Goal: Find contact information: Find contact information

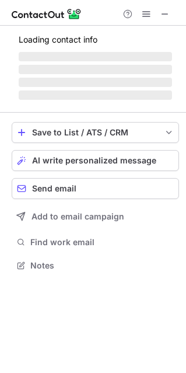
scroll to position [6, 6]
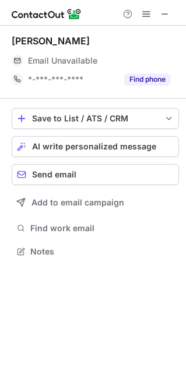
click at [154, 7] on div at bounding box center [146, 14] width 56 height 14
click at [162, 17] on span at bounding box center [164, 13] width 9 height 9
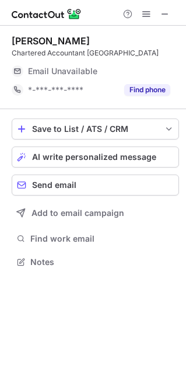
scroll to position [6, 6]
click at [163, 15] on span at bounding box center [164, 13] width 9 height 9
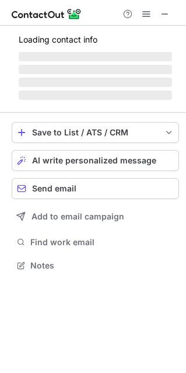
scroll to position [261, 186]
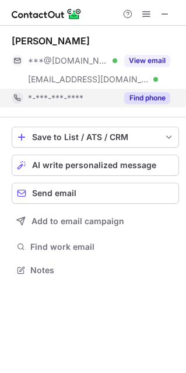
click at [139, 93] on button "Find phone" at bounding box center [147, 98] width 46 height 12
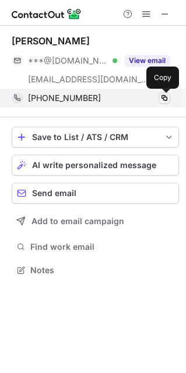
click at [166, 99] on span at bounding box center [164, 97] width 9 height 9
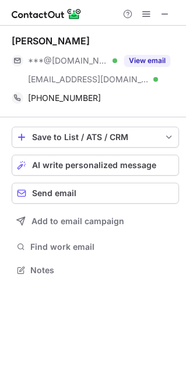
scroll to position [272, 186]
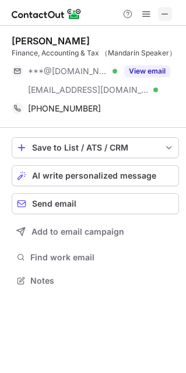
click at [167, 9] on span at bounding box center [164, 13] width 9 height 9
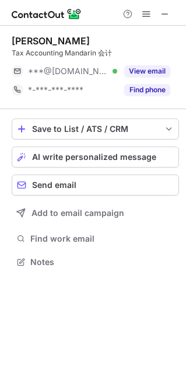
scroll to position [6, 6]
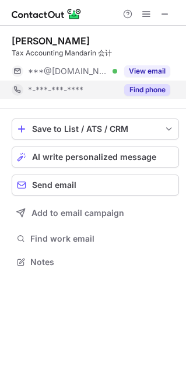
click at [151, 90] on button "Find phone" at bounding box center [147, 90] width 46 height 12
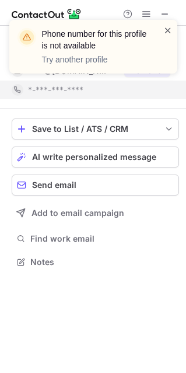
click at [166, 25] on span at bounding box center [167, 30] width 9 height 12
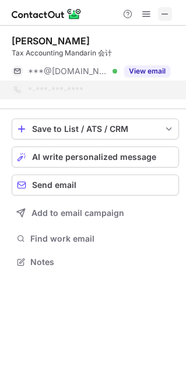
click at [165, 9] on span at bounding box center [164, 13] width 9 height 9
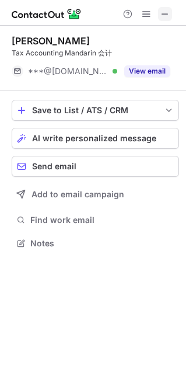
scroll to position [234, 186]
click at [162, 13] on span at bounding box center [164, 13] width 9 height 9
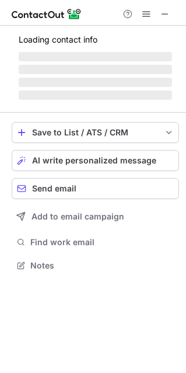
scroll to position [264, 186]
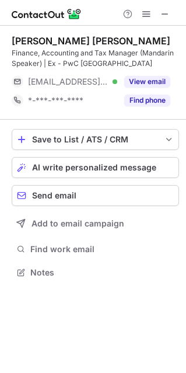
click at [162, 101] on button "Find phone" at bounding box center [147, 100] width 46 height 12
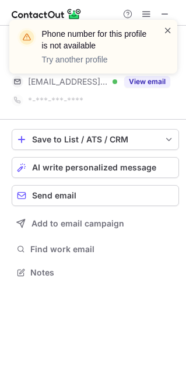
click at [164, 30] on span at bounding box center [167, 30] width 9 height 12
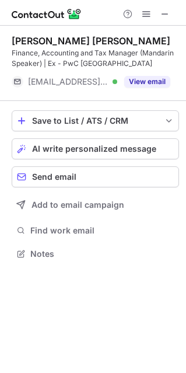
scroll to position [245, 186]
click at [165, 11] on span at bounding box center [164, 13] width 9 height 9
click at [165, 14] on span at bounding box center [164, 13] width 9 height 9
